Goal: Complete application form

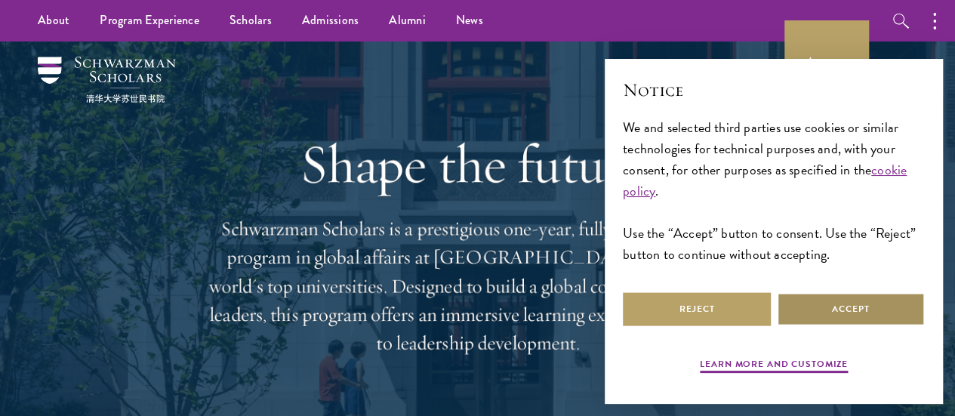
click at [793, 300] on button "Accept" at bounding box center [851, 309] width 148 height 34
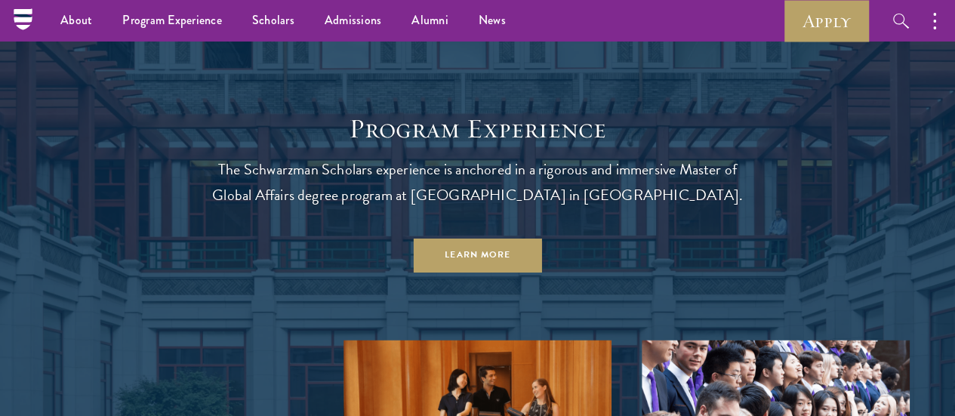
scroll to position [1117, 0]
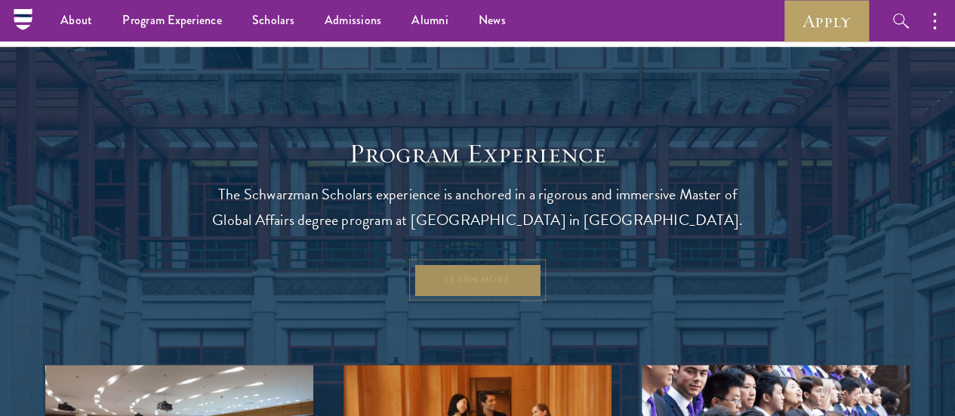
click at [489, 297] on link "Learn More" at bounding box center [477, 280] width 129 height 34
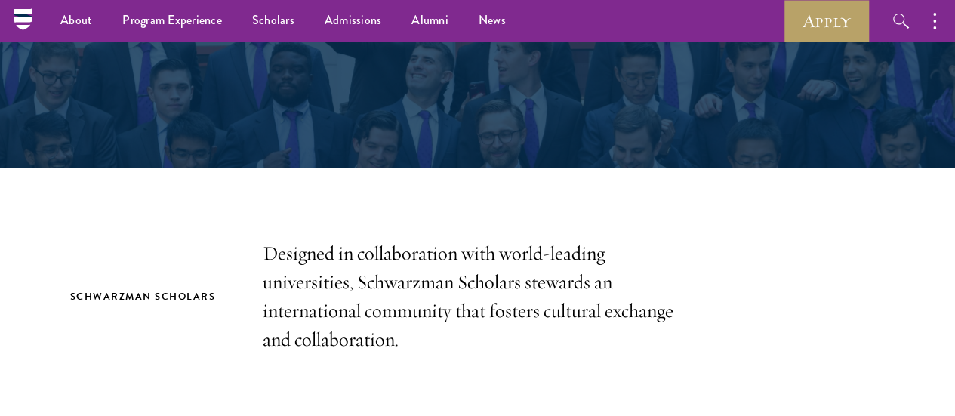
scroll to position [127, 0]
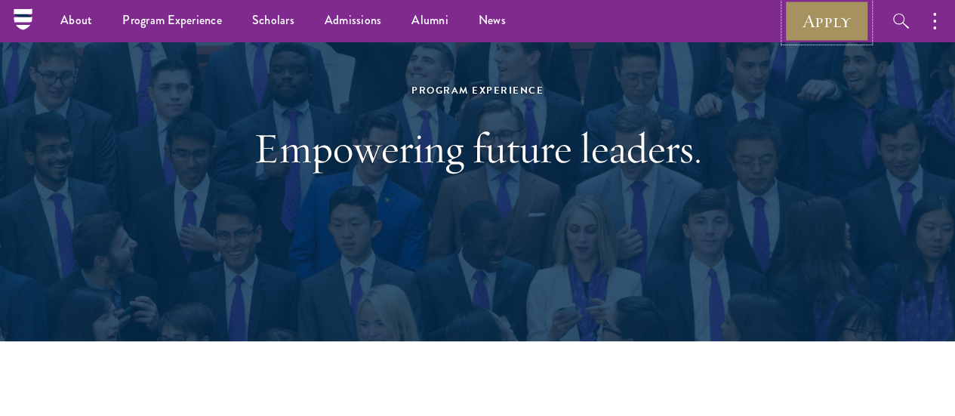
click at [834, 5] on link "Apply" at bounding box center [826, 21] width 85 height 42
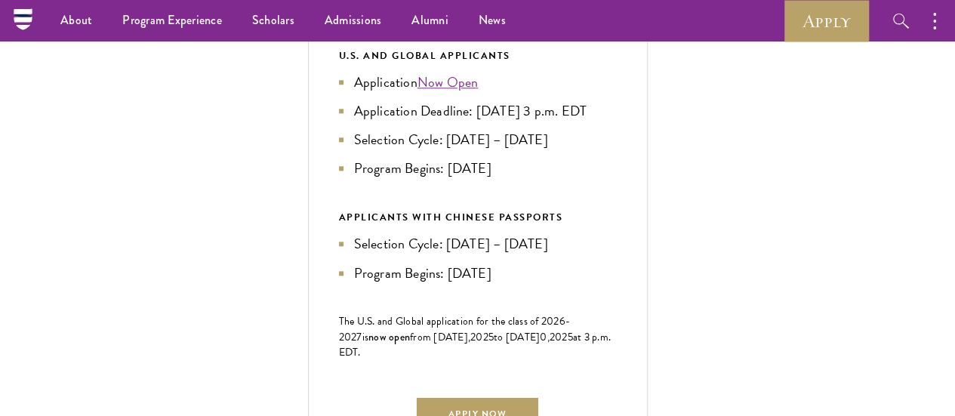
scroll to position [532, 0]
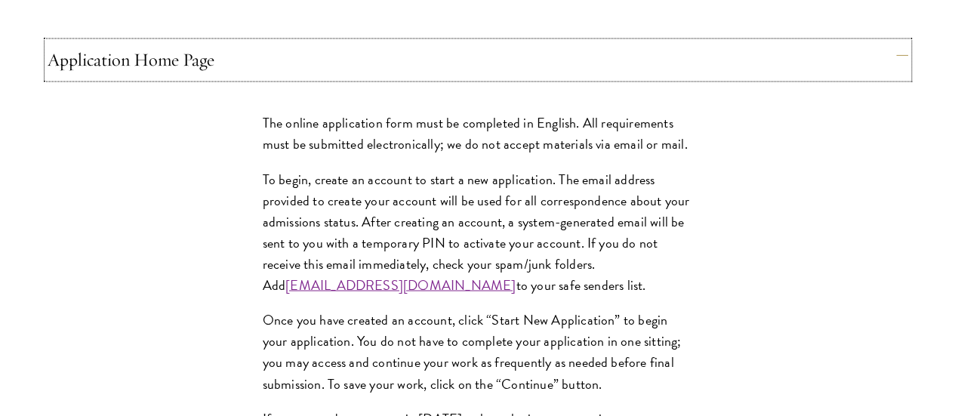
scroll to position [1286, 0]
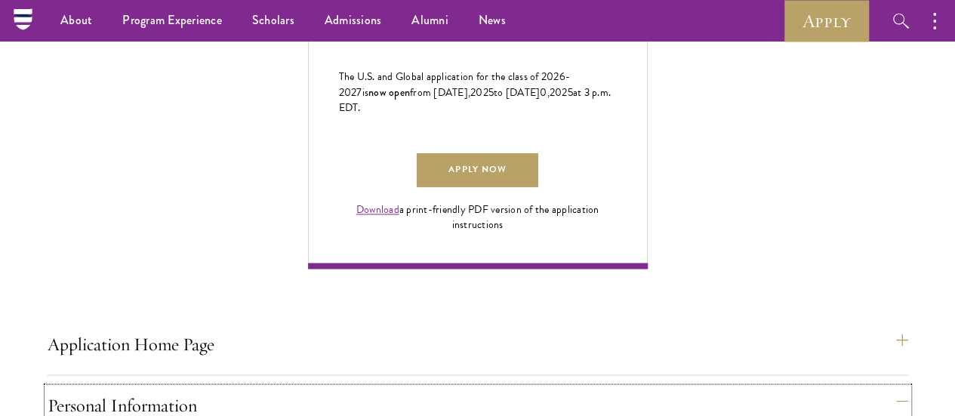
scroll to position [986, 0]
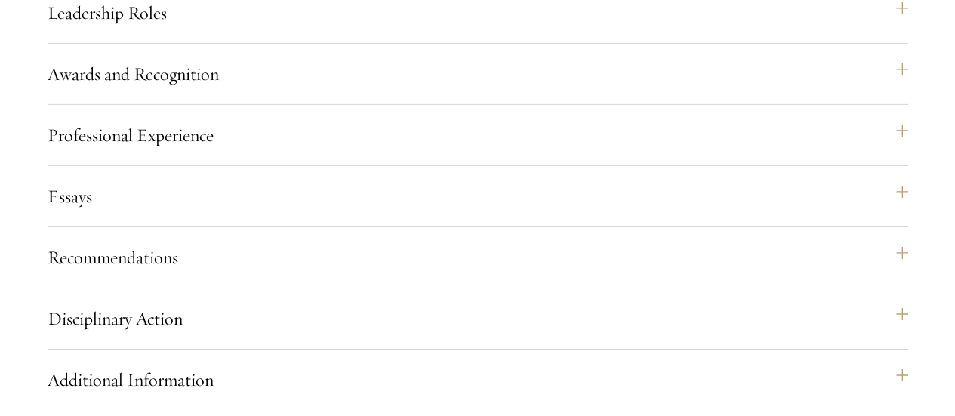
scroll to position [2476, 0]
